Goal: Transaction & Acquisition: Purchase product/service

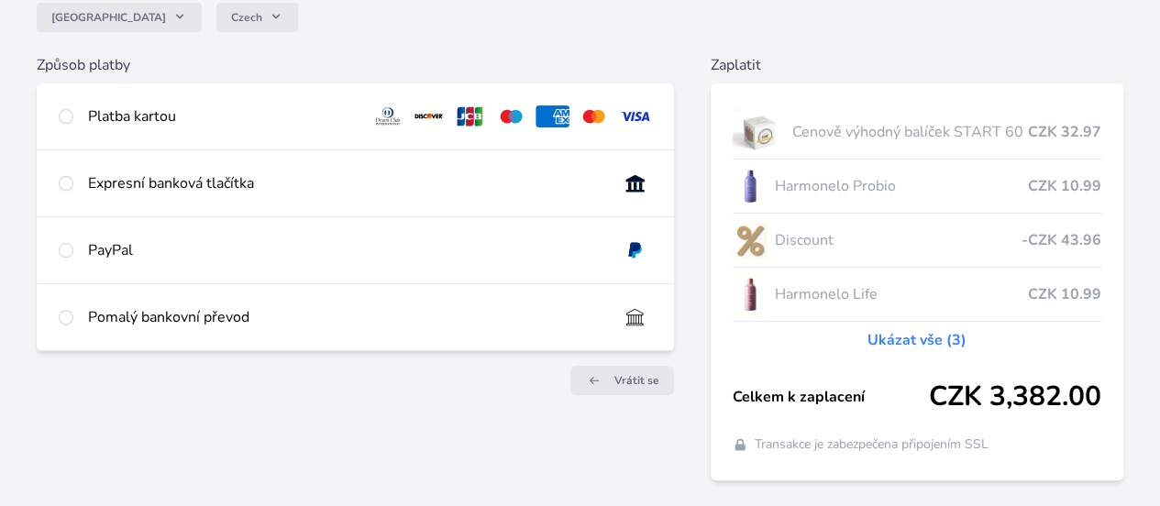
scroll to position [177, 0]
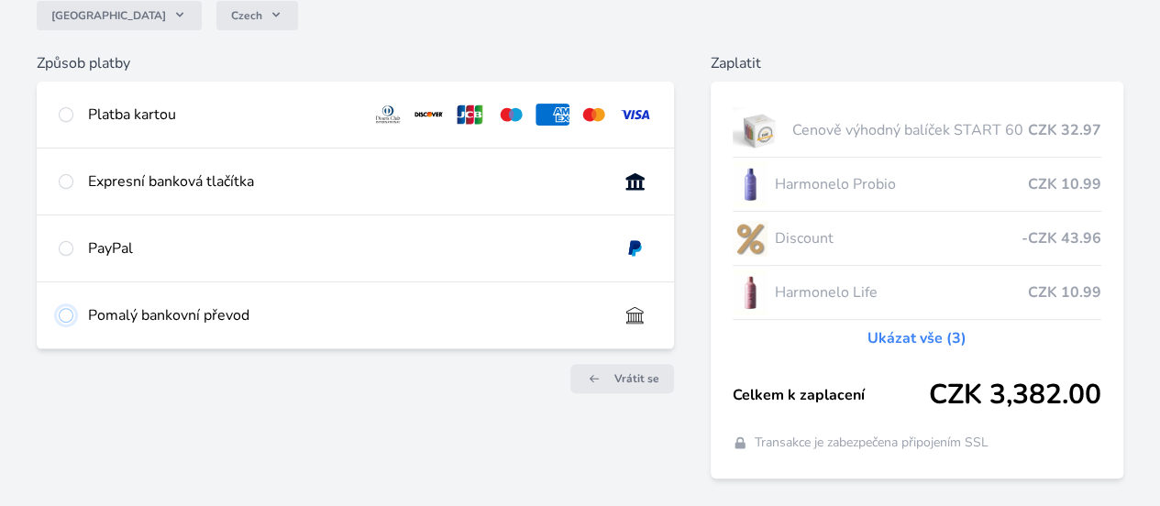
click at [73, 323] on input "radio" at bounding box center [66, 315] width 15 height 15
radio input "true"
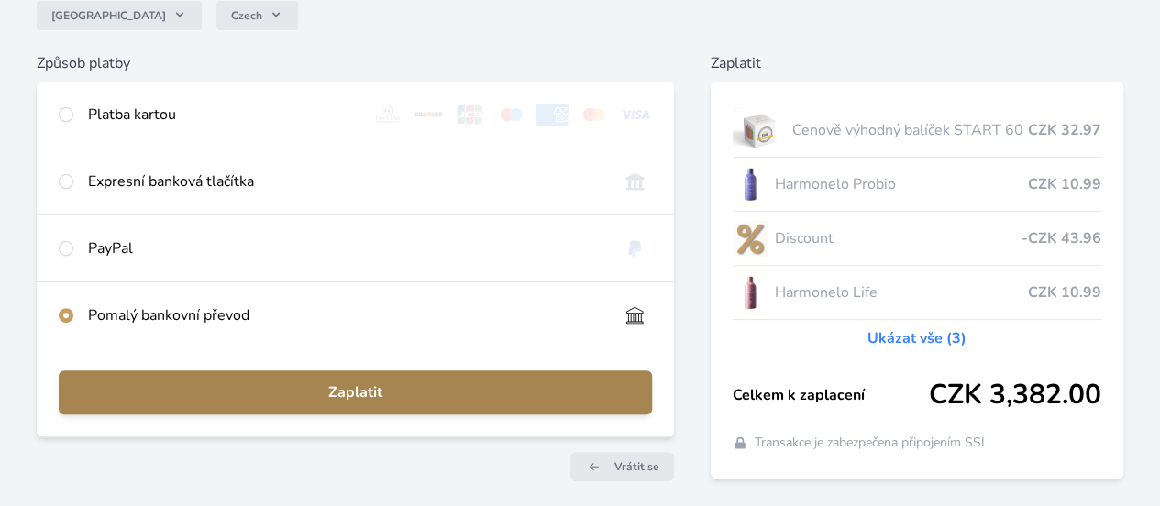
click at [422, 403] on span "Zaplatit" at bounding box center [355, 392] width 564 height 22
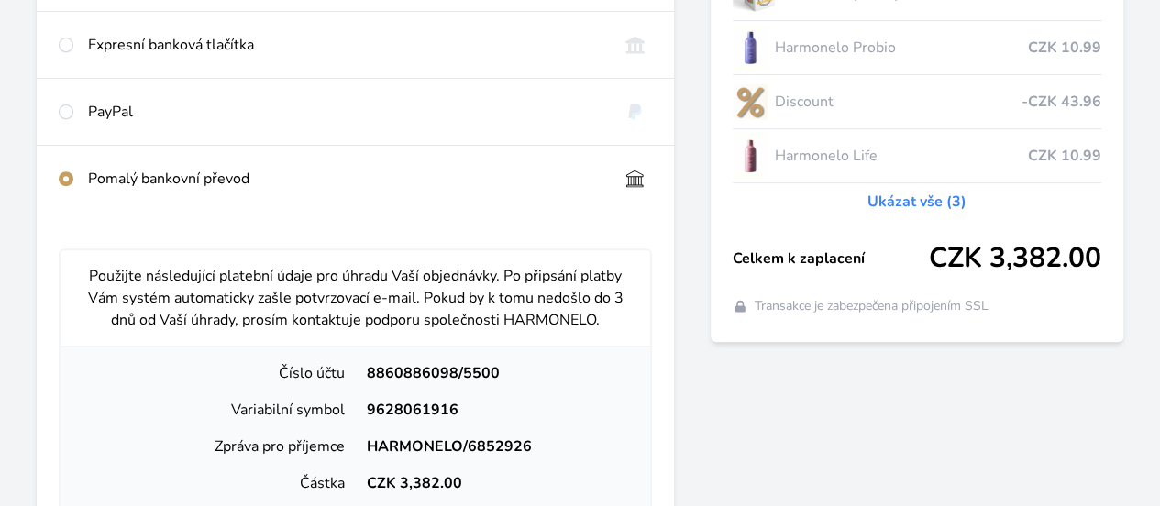
scroll to position [429, 0]
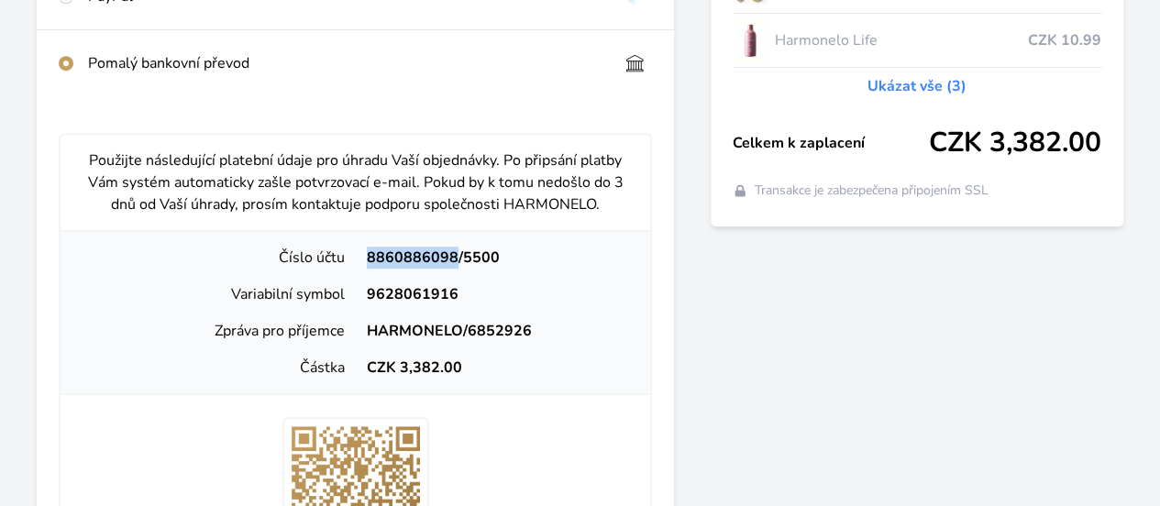
drag, startPoint x: 438, startPoint y: 311, endPoint x: 527, endPoint y: 310, distance: 88.9
click at [527, 269] on div "8860886098/5500" at bounding box center [496, 258] width 281 height 22
copy div "8860886098"
click at [528, 305] on div "9628061916" at bounding box center [496, 294] width 281 height 22
drag, startPoint x: 438, startPoint y: 346, endPoint x: 545, endPoint y: 346, distance: 106.3
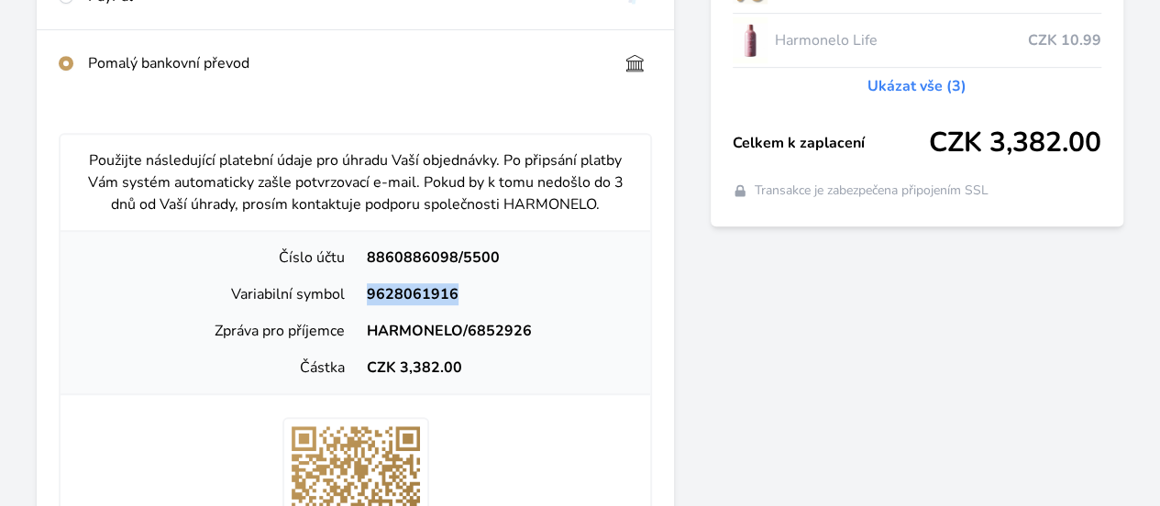
click at [545, 305] on div "9628061916" at bounding box center [496, 294] width 281 height 22
copy div "9628061916"
click at [548, 305] on div "9628061916" at bounding box center [496, 294] width 281 height 22
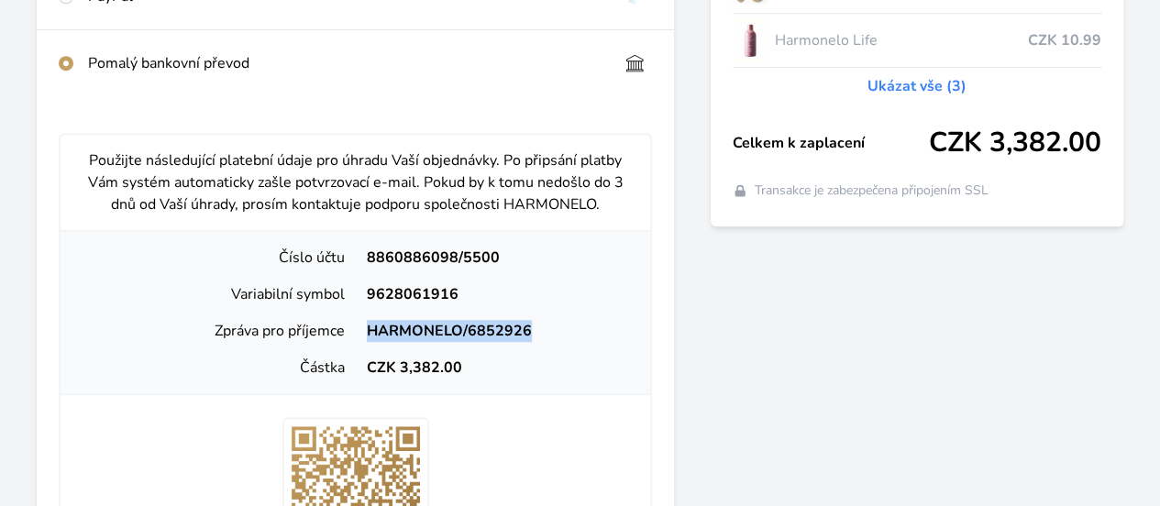
drag, startPoint x: 426, startPoint y: 390, endPoint x: 612, endPoint y: 392, distance: 185.2
click at [610, 392] on div "Číslo účtu 8860886098/5500 Variabilní symbol 9628061916 Zpráva pro příjemce HAR…" at bounding box center [356, 312] width 590 height 165
copy div "HARMONELO/6852926"
